Goal: Transaction & Acquisition: Obtain resource

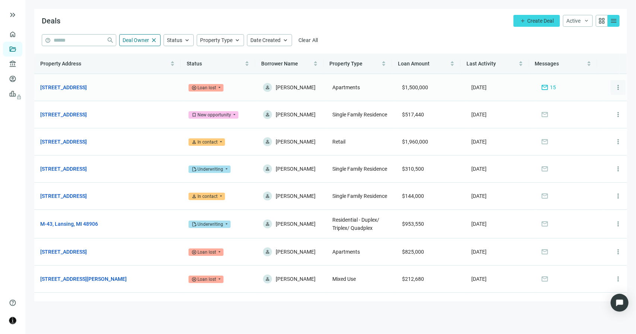
click at [614, 86] on span "more_vert" at bounding box center [617, 87] width 7 height 7
click at [599, 108] on span "Archive" at bounding box center [601, 106] width 17 height 6
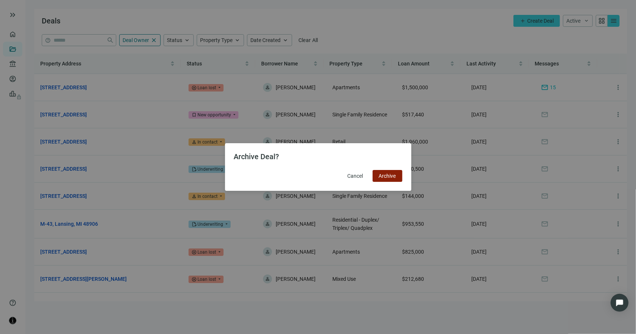
click at [393, 175] on span "Archive" at bounding box center [387, 176] width 17 height 6
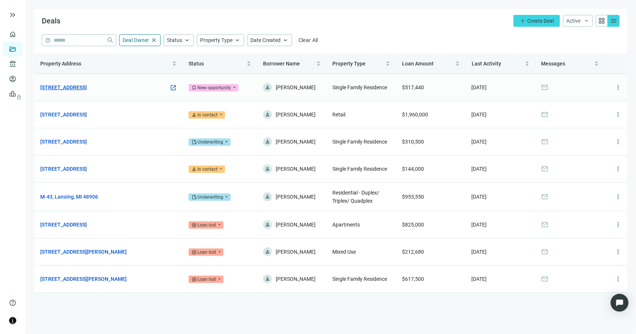
click at [87, 89] on link "6990 OH-56, London, OH 43140" at bounding box center [63, 87] width 47 height 8
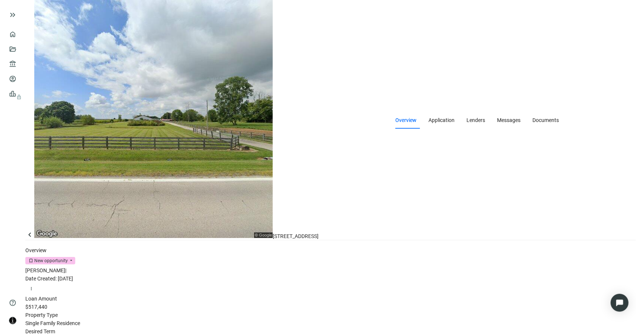
click at [395, 112] on div "Overview Application Lenders Messages Documents" at bounding box center [476, 120] width 163 height 17
click at [466, 117] on span "Lenders" at bounding box center [475, 120] width 19 height 6
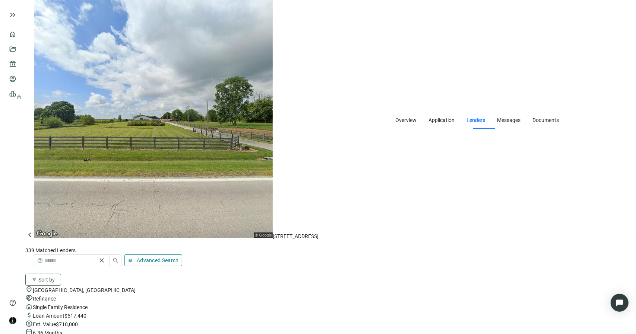
click at [179, 258] on span "Advanced Search" at bounding box center [158, 261] width 42 height 6
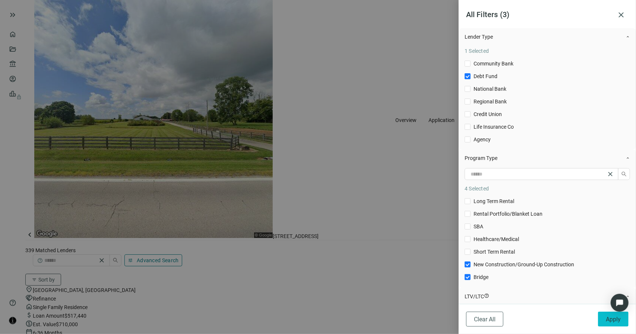
click at [606, 318] on span "Apply" at bounding box center [612, 319] width 15 height 7
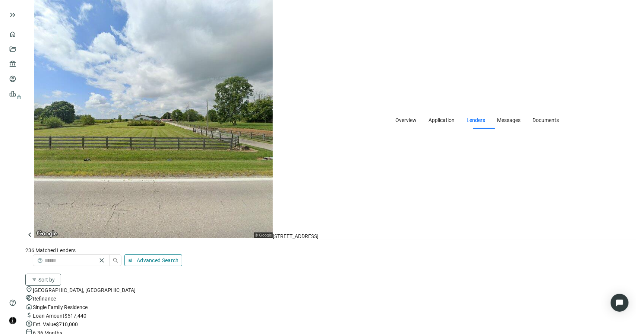
scroll to position [5833, 0]
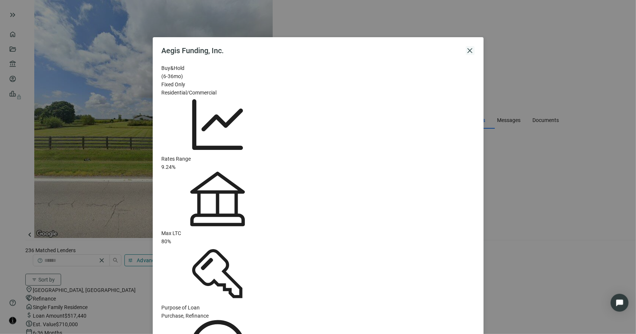
click at [472, 50] on span "close" at bounding box center [469, 50] width 9 height 9
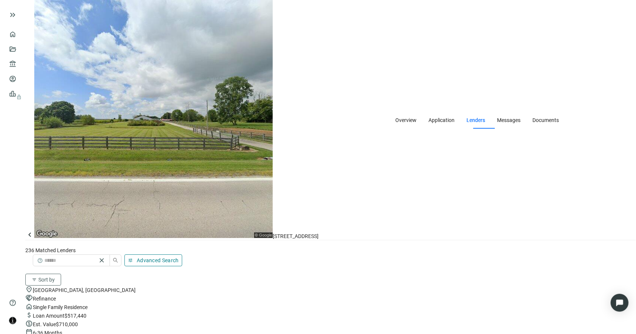
scroll to position [6726, 0]
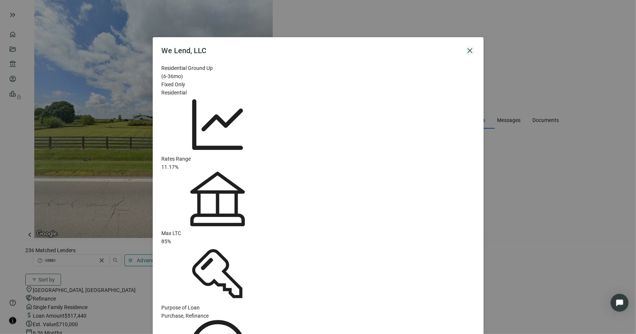
click at [468, 50] on span "close" at bounding box center [469, 50] width 9 height 9
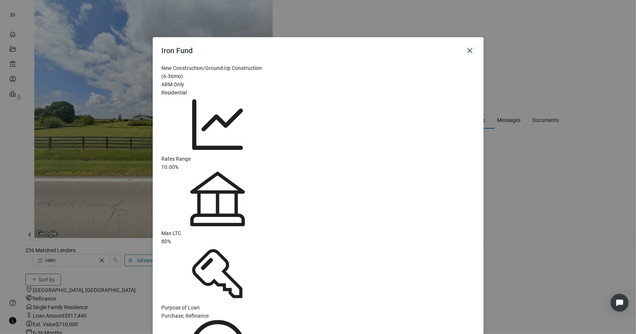
click at [467, 51] on span "close" at bounding box center [469, 50] width 9 height 9
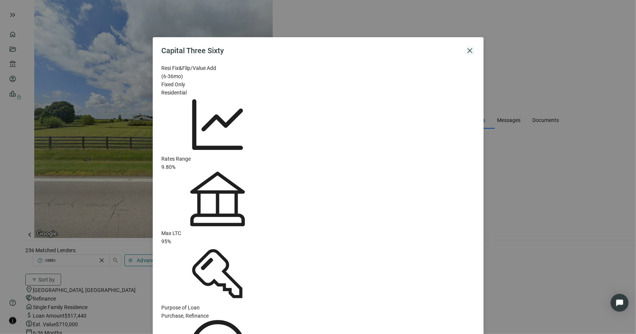
click at [468, 53] on span "close" at bounding box center [469, 50] width 9 height 9
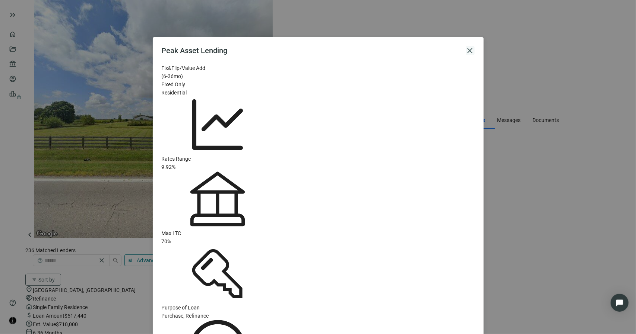
click at [473, 51] on span "close" at bounding box center [469, 50] width 9 height 9
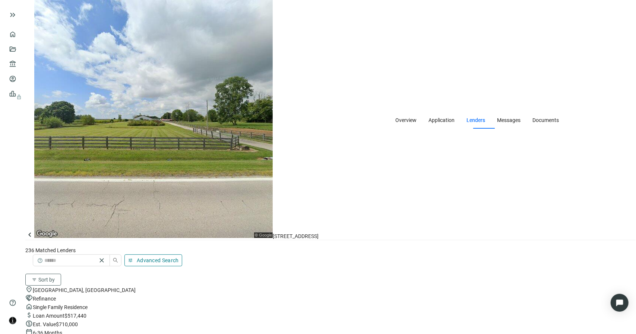
scroll to position [10691, 0]
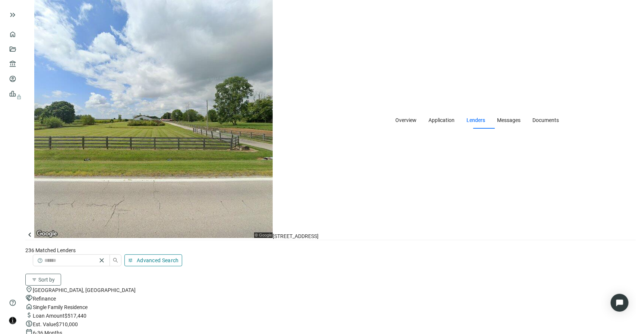
scroll to position [10170, 0]
click at [497, 117] on span "Messages" at bounding box center [508, 120] width 23 height 6
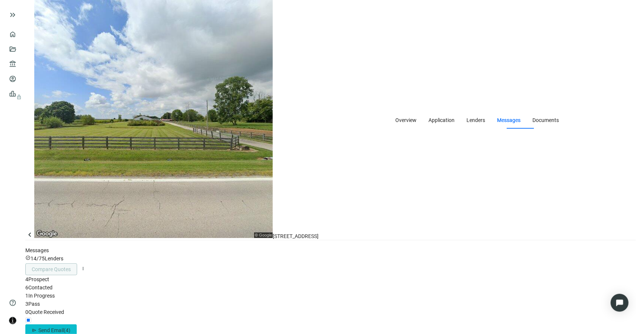
click at [70, 328] on span "( 4 )" at bounding box center [67, 331] width 7 height 6
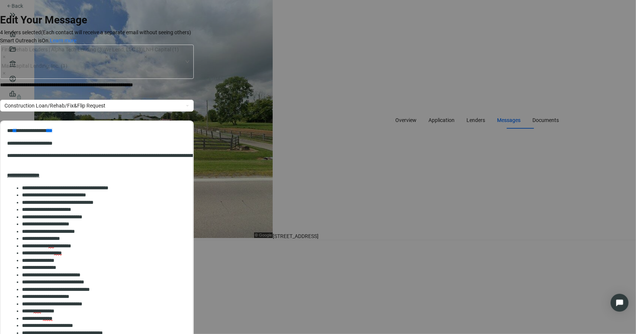
click at [170, 81] on p "**********" at bounding box center [85, 85] width 170 height 8
click at [194, 79] on div "**********" at bounding box center [97, 85] width 194 height 12
click at [194, 81] on div "**********" at bounding box center [97, 85] width 194 height 8
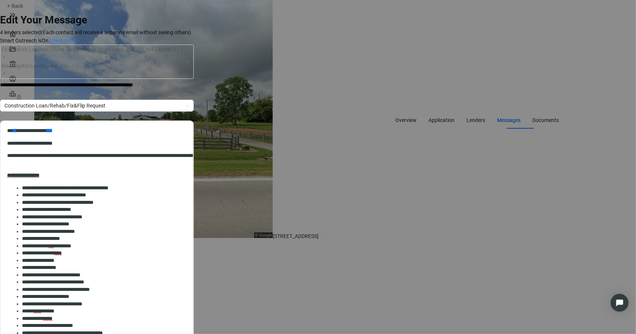
click at [194, 81] on div "**********" at bounding box center [97, 85] width 194 height 8
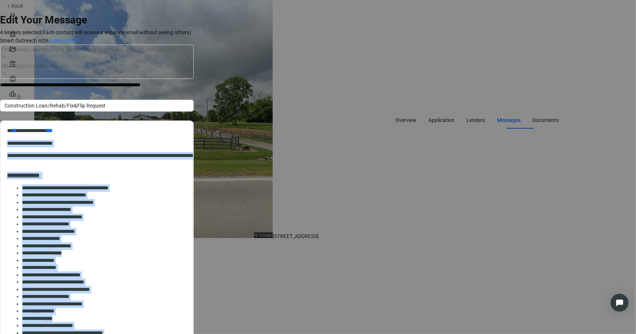
drag, startPoint x: 93, startPoint y: 181, endPoint x: -3, endPoint y: 144, distance: 102.7
click at [1, 144] on html "**********" at bounding box center [97, 270] width 192 height 299
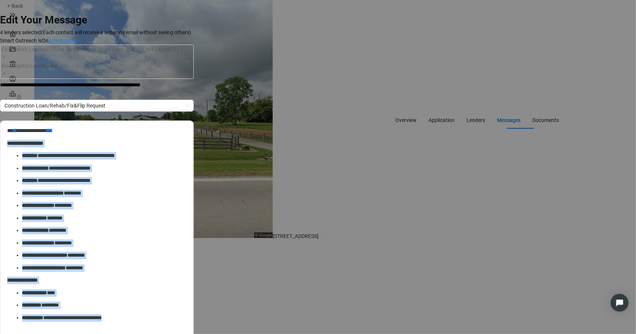
drag, startPoint x: 121, startPoint y: 182, endPoint x: 1, endPoint y: 140, distance: 127.0
click at [1, 140] on html "**********" at bounding box center [97, 256] width 192 height 271
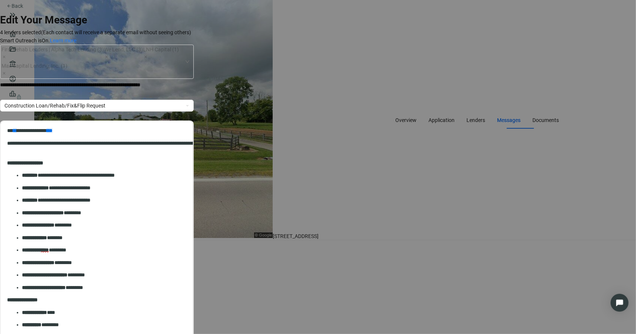
scroll to position [122, 0]
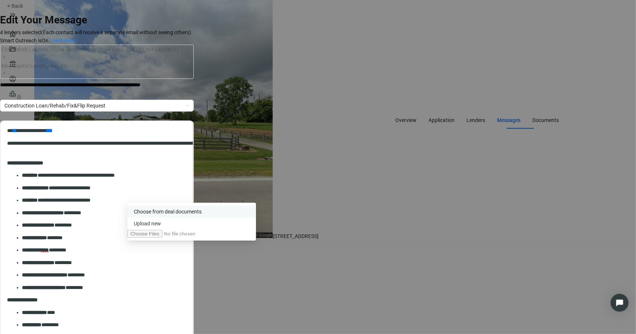
click at [176, 215] on span "Сhoose from deal documents" at bounding box center [168, 212] width 68 height 6
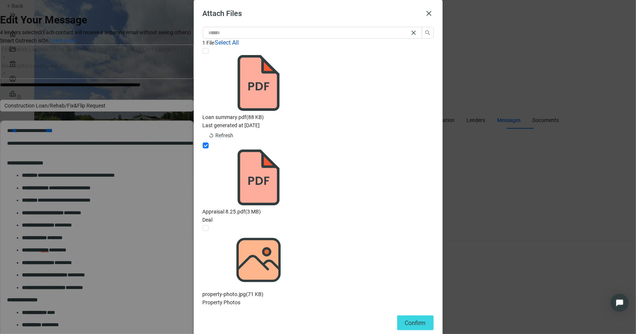
click at [411, 320] on span "Confirm" at bounding box center [415, 323] width 21 height 7
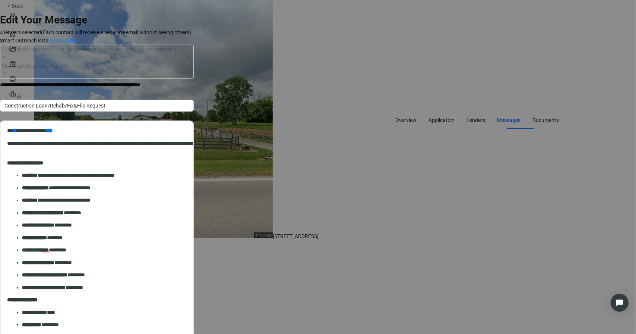
scroll to position [0, 0]
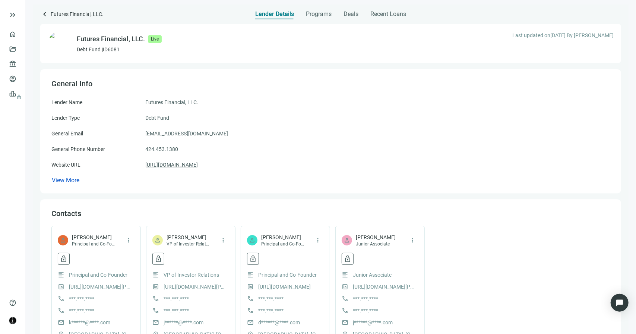
click at [198, 168] on link "https://www.futuresfinancial.com/" at bounding box center [171, 165] width 52 height 8
click at [45, 14] on span "keyboard_arrow_left" at bounding box center [44, 14] width 9 height 9
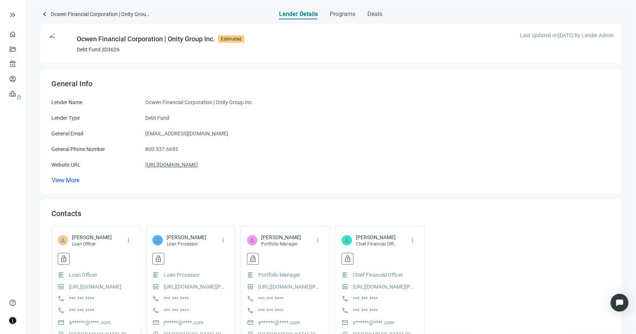
click at [172, 165] on link "[URL][DOMAIN_NAME]" at bounding box center [171, 165] width 52 height 8
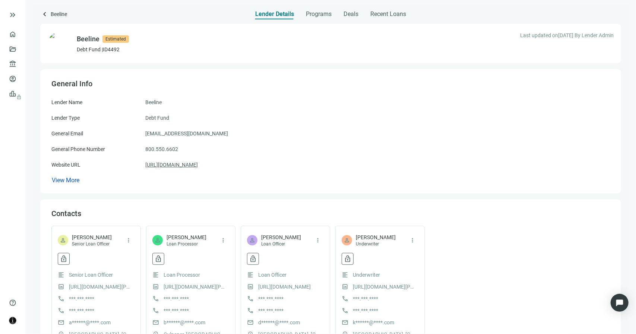
click at [181, 163] on link "https://makeabeeline.com" at bounding box center [171, 165] width 52 height 8
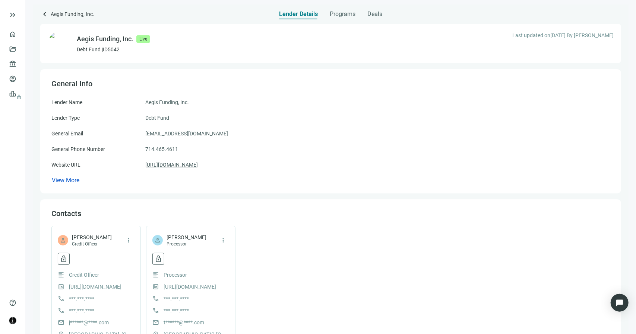
click at [198, 166] on link "[URL][DOMAIN_NAME]" at bounding box center [171, 165] width 52 height 8
click at [370, 13] on span "Deals" at bounding box center [374, 13] width 15 height 7
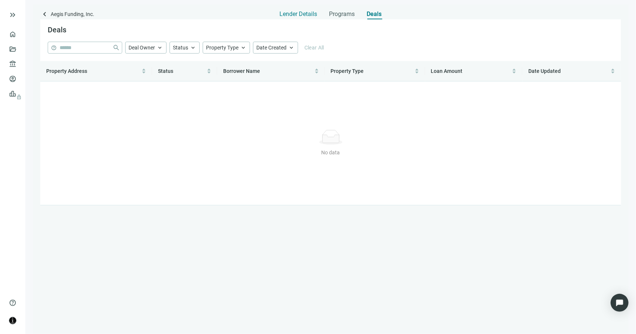
click at [303, 12] on span "Lender Details" at bounding box center [299, 13] width 38 height 7
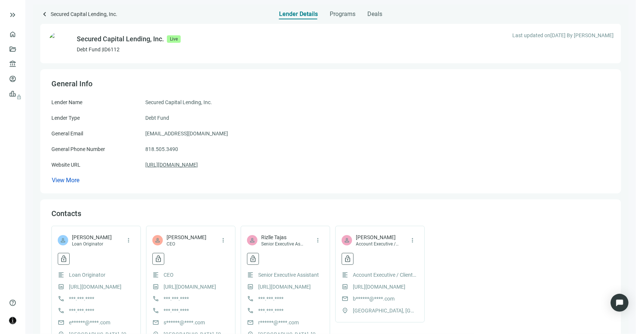
click at [198, 166] on link "https://securedcaplending.com/" at bounding box center [171, 165] width 52 height 8
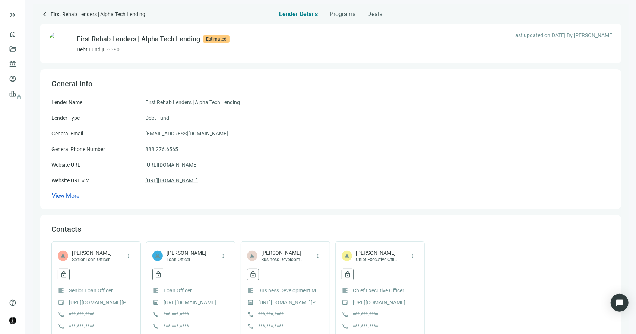
click at [198, 181] on link "[URL][DOMAIN_NAME]" at bounding box center [171, 180] width 52 height 8
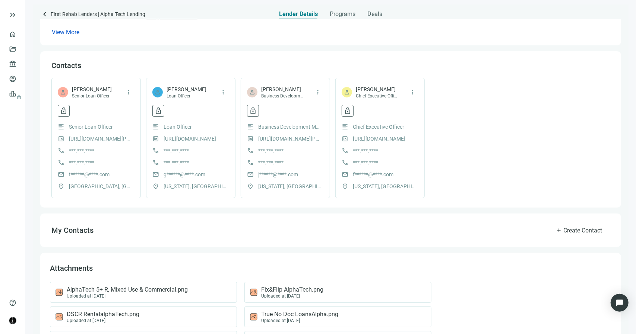
scroll to position [186, 0]
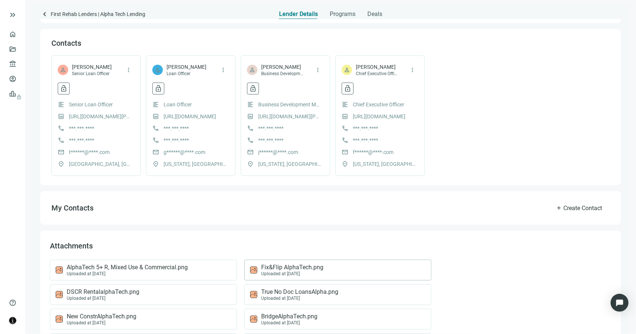
click at [275, 268] on span "Fix&Flip AlphaTech.png" at bounding box center [292, 267] width 62 height 7
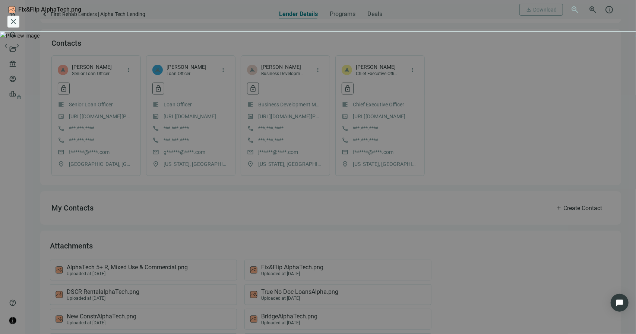
click at [18, 17] on span "close" at bounding box center [13, 21] width 9 height 9
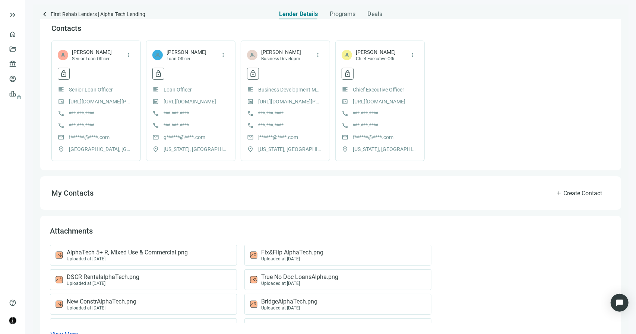
scroll to position [225, 0]
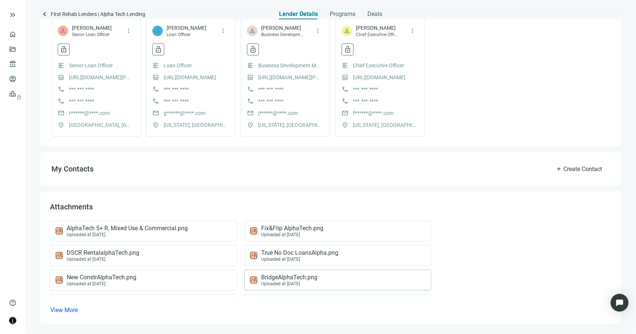
click at [281, 277] on span "BridgeAlphaTech.png" at bounding box center [289, 277] width 56 height 7
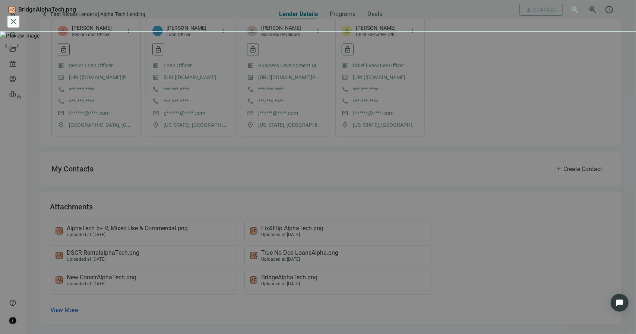
click at [18, 17] on span "close" at bounding box center [13, 21] width 9 height 9
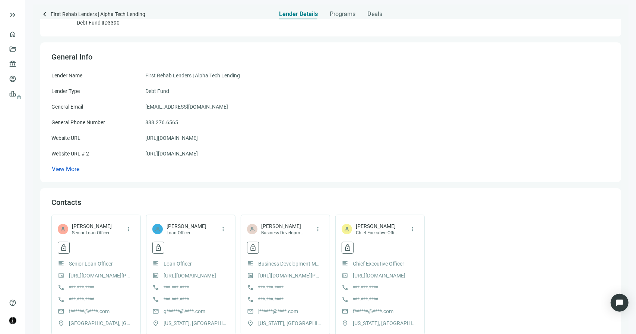
scroll to position [0, 0]
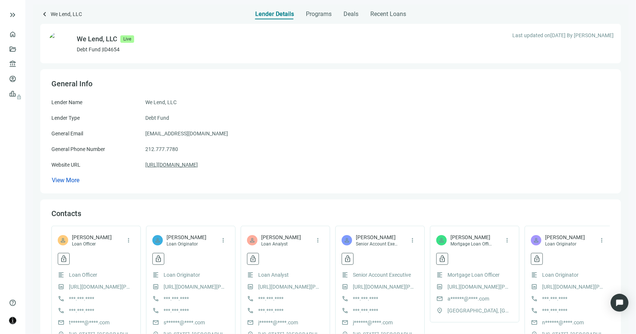
click at [181, 166] on link "[URL][DOMAIN_NAME]" at bounding box center [171, 165] width 52 height 8
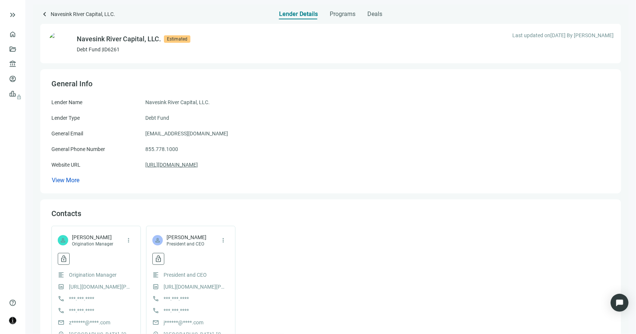
click at [198, 163] on link "[URL][DOMAIN_NAME]" at bounding box center [171, 165] width 52 height 8
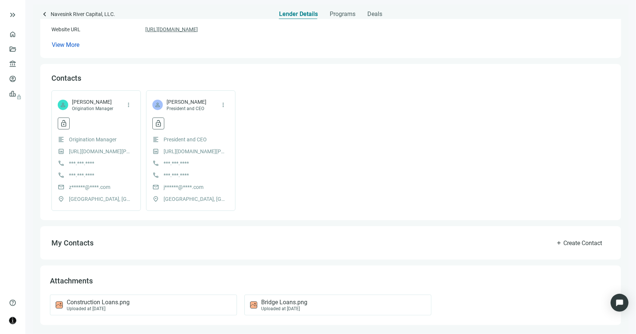
scroll to position [136, 0]
click at [275, 306] on div "Uploaded at [DATE]" at bounding box center [284, 308] width 46 height 5
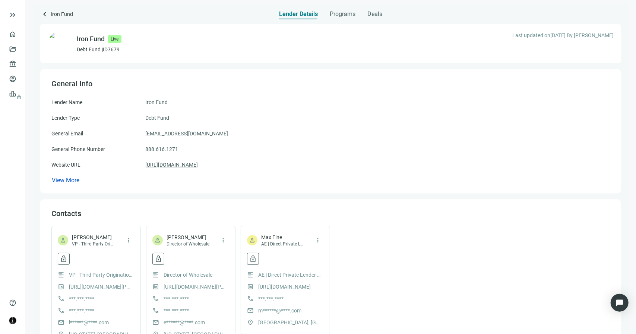
click at [183, 163] on link "https://ironfund.com/" at bounding box center [171, 165] width 52 height 8
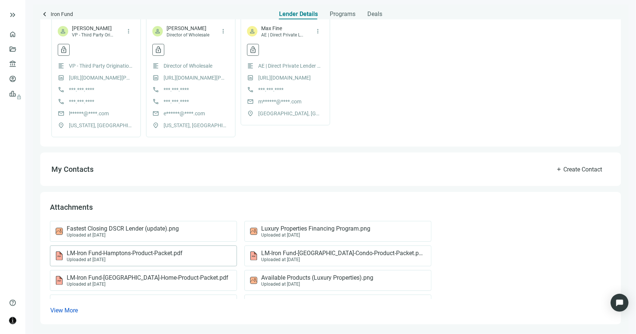
scroll to position [210, 0]
click at [62, 309] on span "View More" at bounding box center [64, 310] width 28 height 7
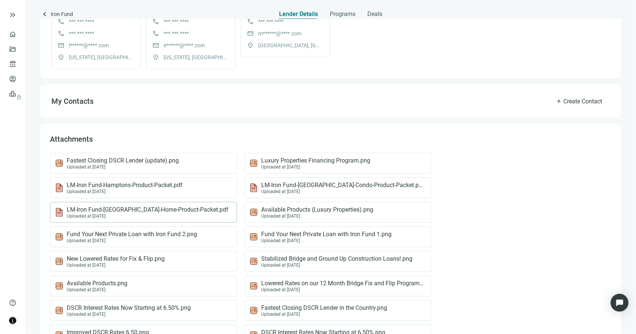
scroll to position [284, 0]
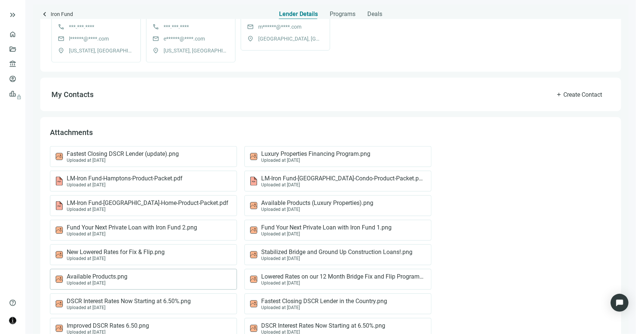
click at [144, 285] on div "Available Products.png Uploaded at 10.28.2024" at bounding box center [143, 279] width 187 height 21
click at [137, 277] on div "Available Products.png Uploaded at 10.28.2024" at bounding box center [142, 279] width 174 height 13
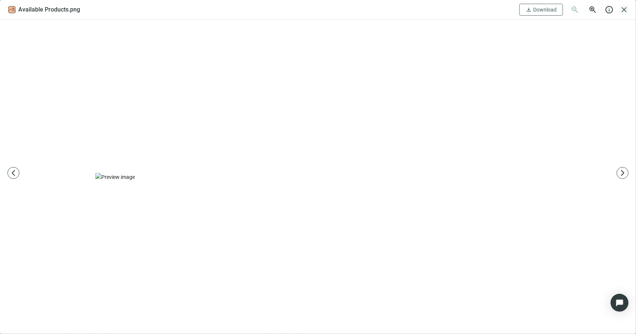
click at [625, 9] on span "close" at bounding box center [623, 9] width 9 height 9
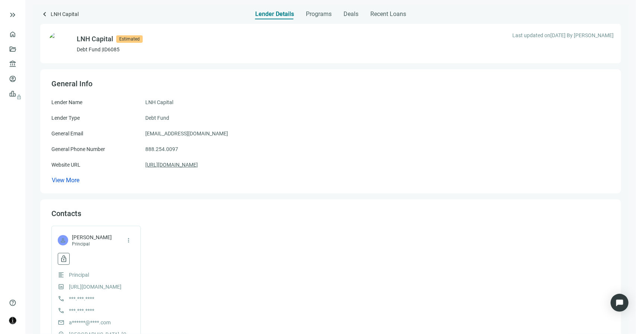
click at [179, 165] on link "[URL][DOMAIN_NAME]" at bounding box center [171, 165] width 52 height 8
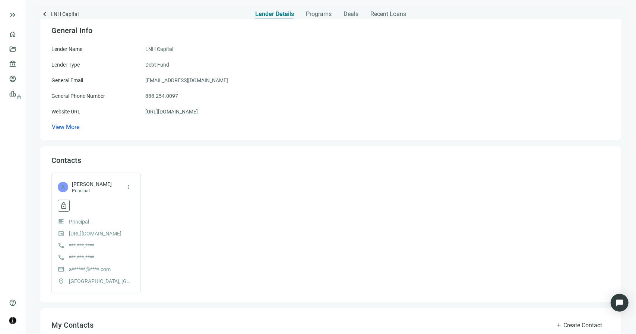
scroll to position [161, 0]
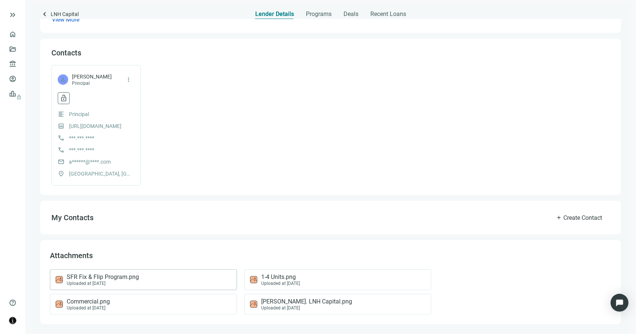
click at [163, 281] on div "SFR Fix & Flip Program.png Uploaded at [DATE]" at bounding box center [142, 280] width 174 height 13
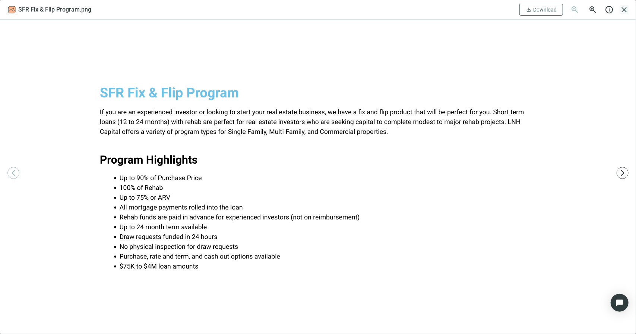
click at [626, 8] on span "close" at bounding box center [623, 9] width 9 height 9
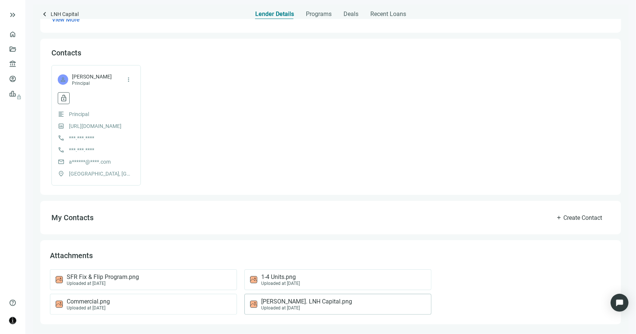
click at [285, 301] on span "[PERSON_NAME]. LNH Capital.png" at bounding box center [306, 301] width 91 height 7
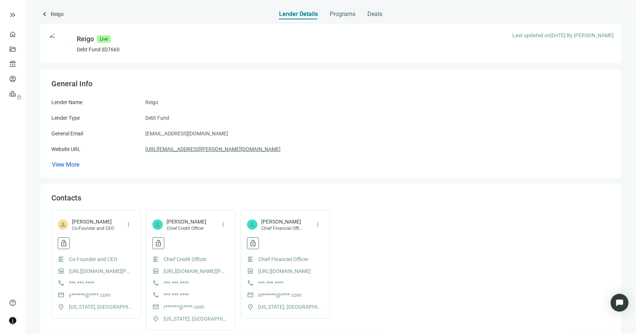
click at [209, 152] on link "[URL][EMAIL_ADDRESS][PERSON_NAME][DOMAIN_NAME]" at bounding box center [212, 149] width 135 height 8
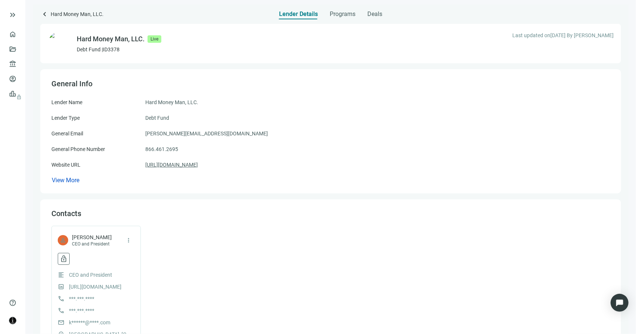
click at [194, 167] on link "[URL][DOMAIN_NAME]" at bounding box center [171, 165] width 52 height 8
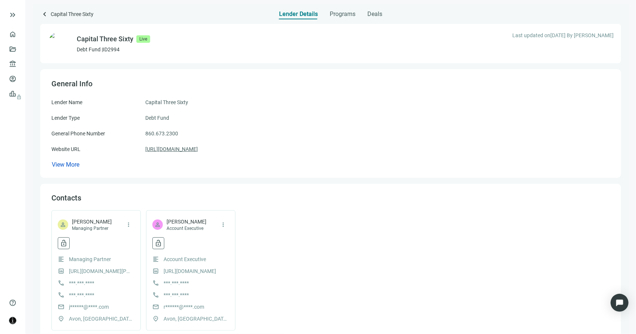
click at [198, 150] on link "[URL][DOMAIN_NAME]" at bounding box center [171, 149] width 52 height 8
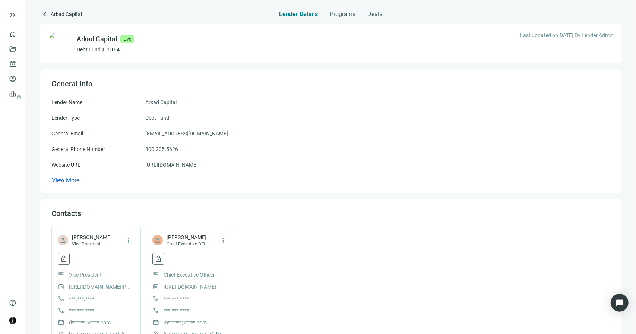
click at [187, 165] on link "[URL][DOMAIN_NAME]" at bounding box center [171, 165] width 52 height 8
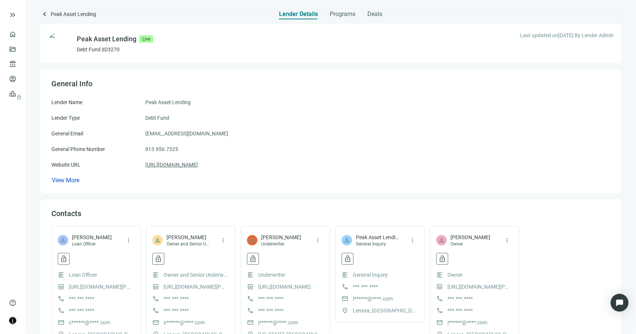
click at [198, 164] on link "[URL][DOMAIN_NAME]" at bounding box center [171, 165] width 52 height 8
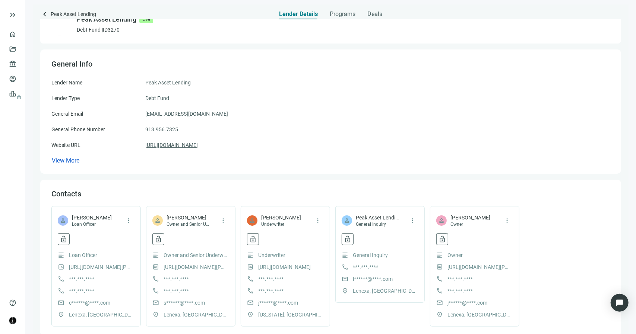
scroll to position [136, 0]
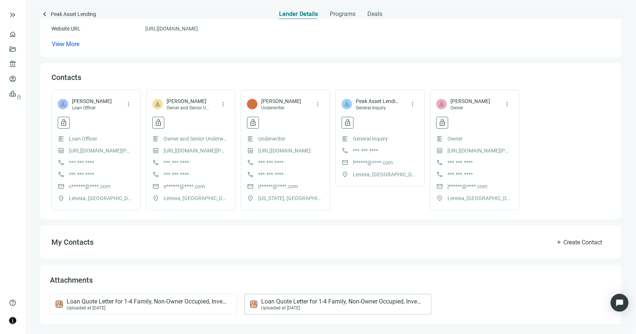
click at [278, 304] on span "Loan Quote Letter for 1-4 Family, Non-Owner Occupied, Investment Property.png" at bounding box center [342, 301] width 162 height 7
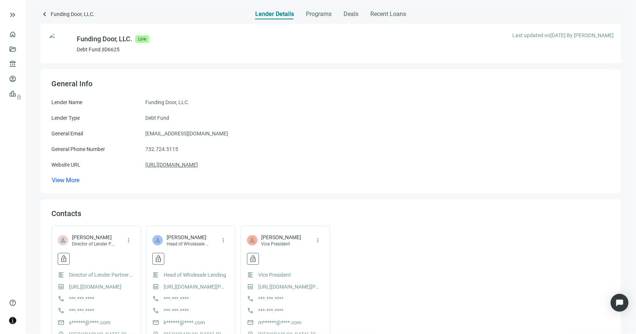
click at [194, 163] on link "https://fundingdoor.com/" at bounding box center [171, 165] width 52 height 8
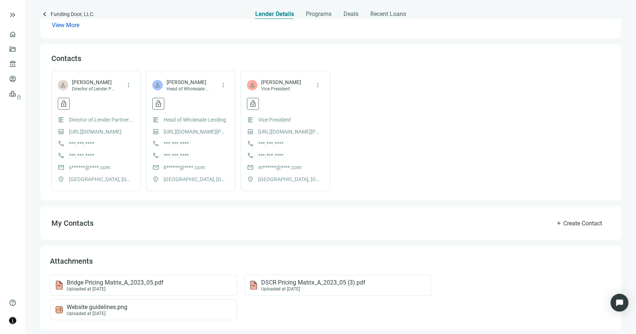
scroll to position [161, 0]
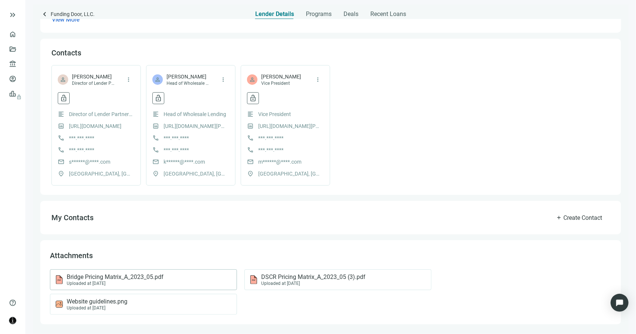
click at [139, 274] on span "Bridge Pricing Matrix_A_2023_05.pdf" at bounding box center [115, 277] width 97 height 7
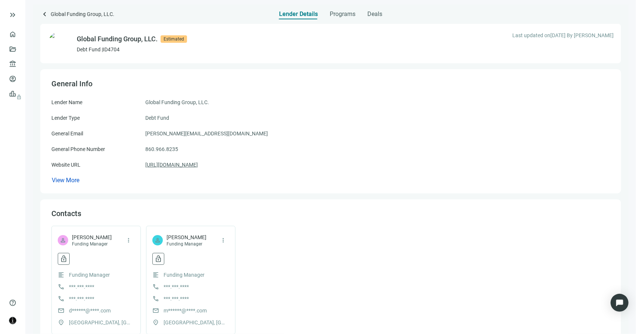
click at [185, 162] on link "[URL][DOMAIN_NAME]" at bounding box center [171, 165] width 52 height 8
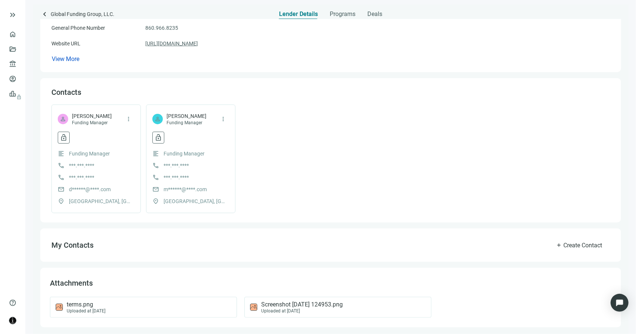
scroll to position [124, 0]
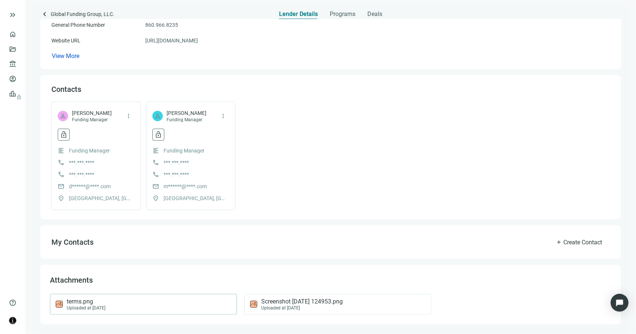
click at [146, 302] on div "terms.png Uploaded at [DATE]" at bounding box center [142, 304] width 174 height 13
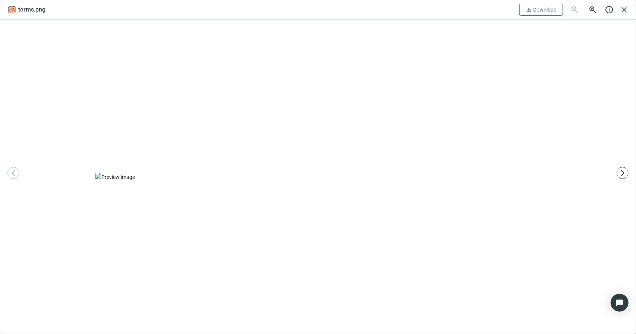
click at [624, 9] on span "close" at bounding box center [623, 9] width 9 height 9
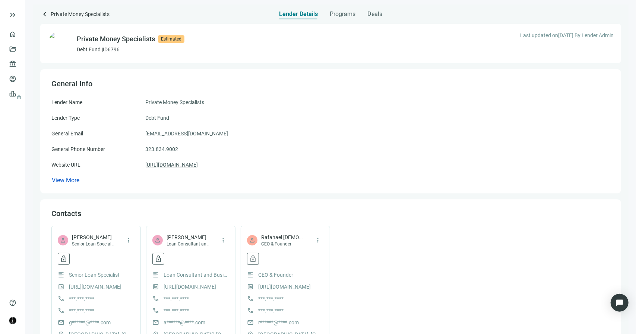
click at [198, 166] on link "[URL][DOMAIN_NAME]" at bounding box center [171, 165] width 52 height 8
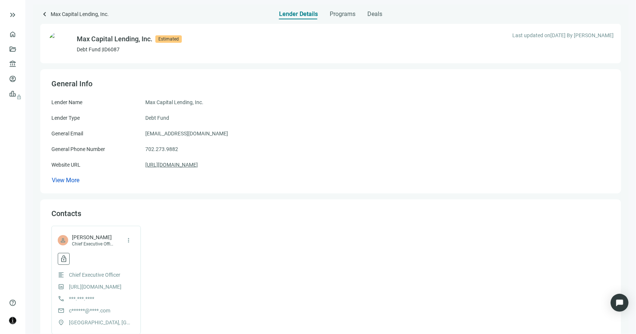
click at [187, 163] on link "[URL][DOMAIN_NAME]" at bounding box center [171, 165] width 52 height 8
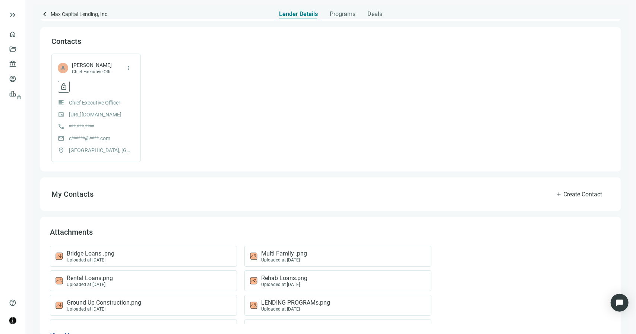
scroll to position [186, 0]
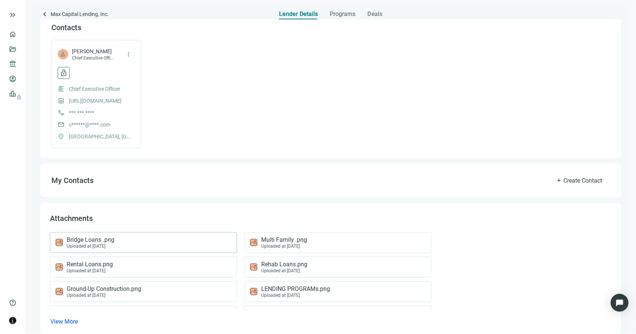
click at [158, 242] on div "Bridge Loans .png Uploaded at [DATE]" at bounding box center [142, 242] width 174 height 13
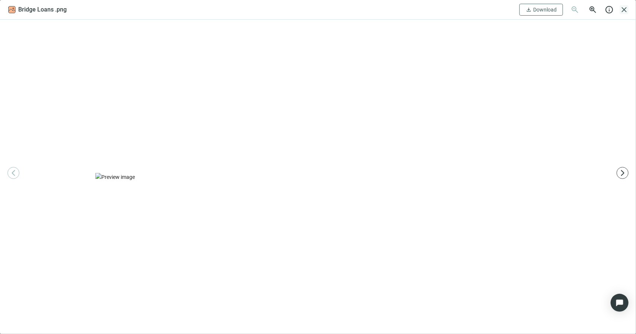
click at [622, 10] on span "close" at bounding box center [623, 9] width 9 height 9
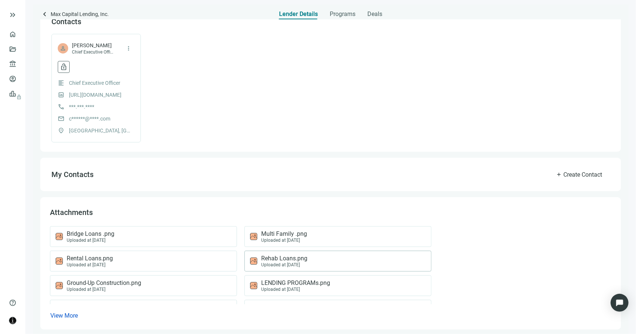
scroll to position [198, 0]
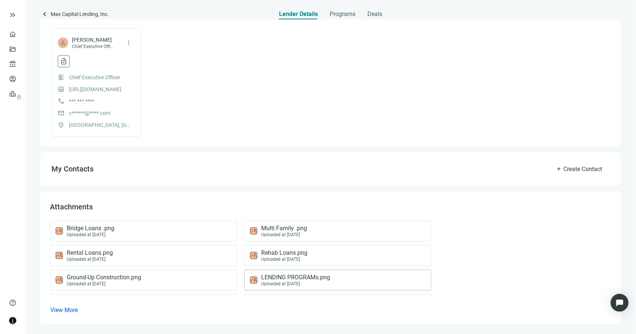
click at [336, 280] on div "LENDING PROGRAMs.png Uploaded at [DATE]" at bounding box center [336, 280] width 174 height 13
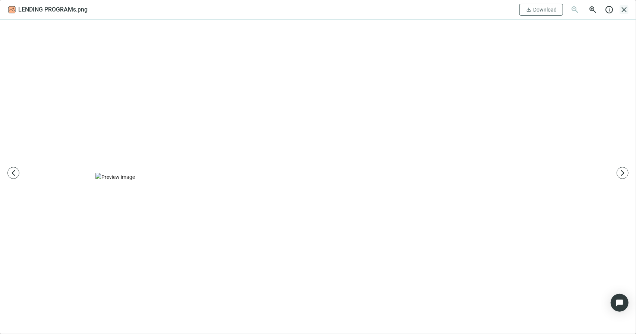
click at [622, 9] on span "close" at bounding box center [623, 9] width 9 height 9
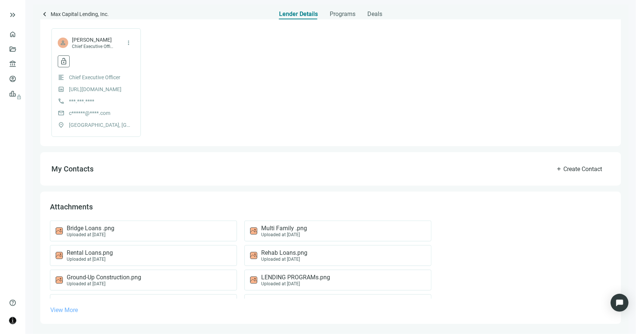
click at [72, 309] on span "View More" at bounding box center [64, 310] width 28 height 7
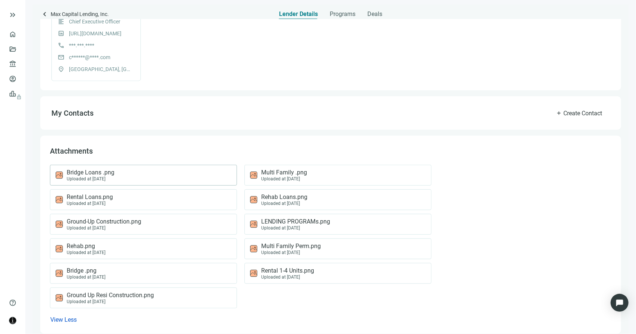
scroll to position [262, 0]
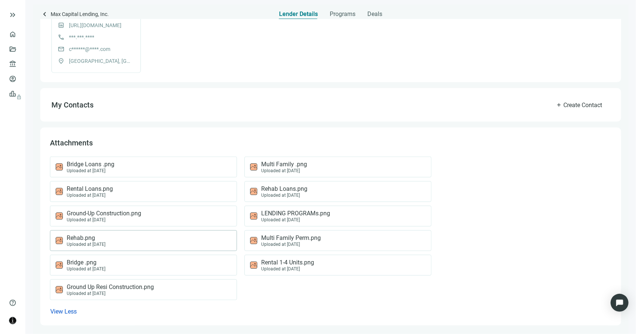
click at [117, 238] on div "Rehab.png Uploaded at [DATE]" at bounding box center [142, 241] width 174 height 13
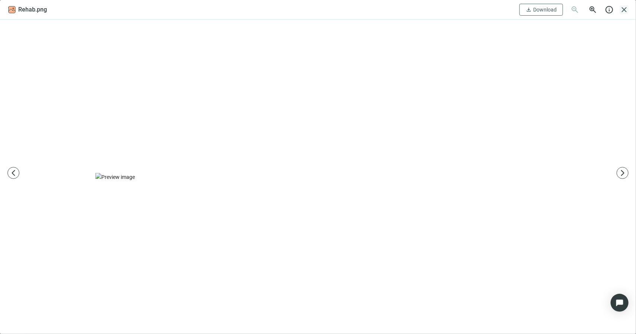
click at [625, 8] on span "close" at bounding box center [623, 9] width 9 height 9
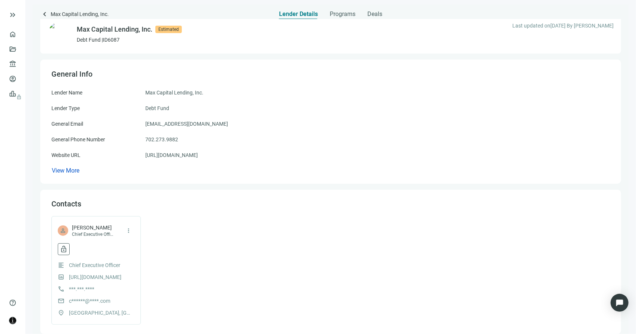
scroll to position [0, 0]
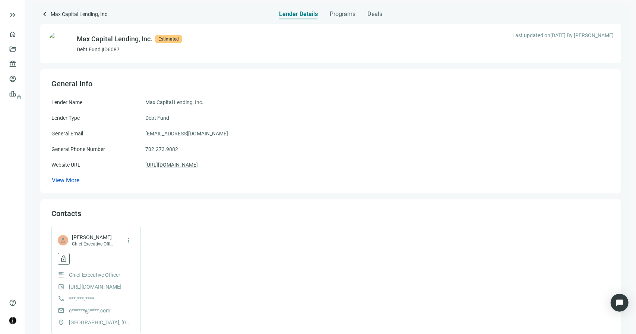
click at [198, 165] on link "[URL][DOMAIN_NAME]" at bounding box center [171, 165] width 52 height 8
